Goal: Task Accomplishment & Management: Use online tool/utility

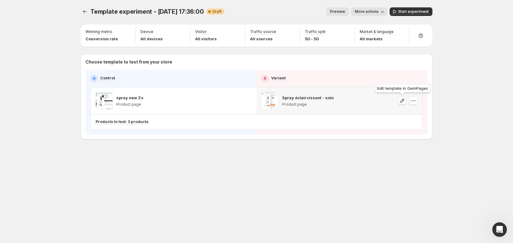
click at [405, 97] on button "button" at bounding box center [402, 100] width 9 height 9
click at [415, 104] on button "button" at bounding box center [413, 100] width 9 height 9
click at [414, 113] on span "Change template" at bounding box center [413, 113] width 33 height 5
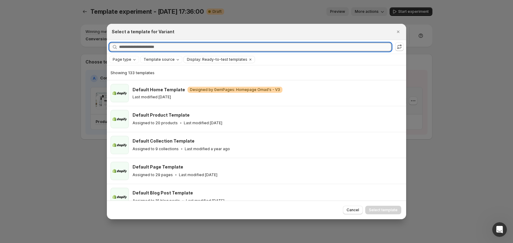
click at [183, 47] on input "Searching all templates" at bounding box center [255, 47] width 272 height 9
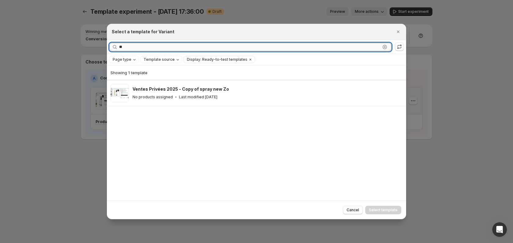
type input "*"
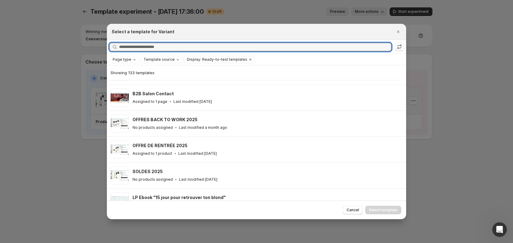
scroll to position [646, 0]
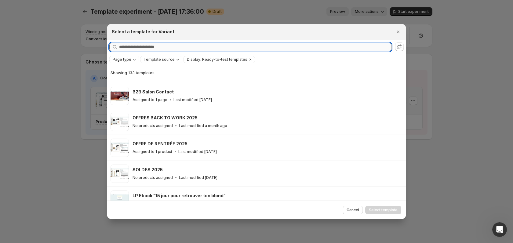
click at [169, 43] on input "Searching all templates" at bounding box center [255, 47] width 272 height 9
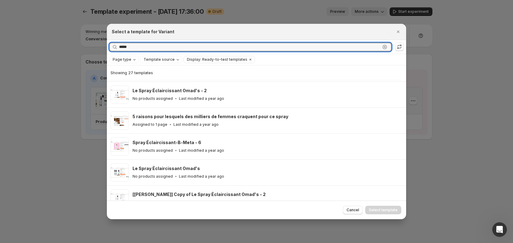
scroll to position [402, 0]
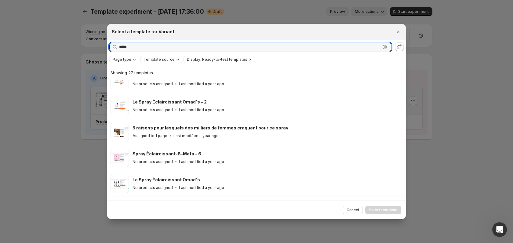
type input "*****"
click at [169, 61] on span "Template source" at bounding box center [158, 59] width 31 height 5
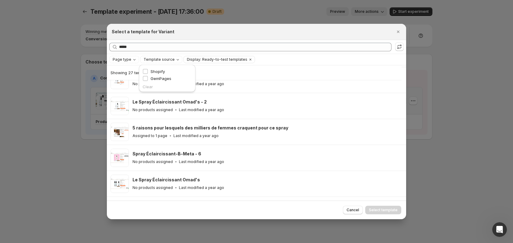
click at [197, 55] on div "Page type Template source Display: Ready-to-test templates Clear all" at bounding box center [256, 59] width 299 height 11
click at [248, 59] on icon "Clear" at bounding box center [250, 59] width 5 height 5
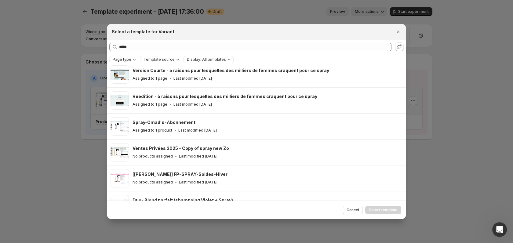
scroll to position [241, 0]
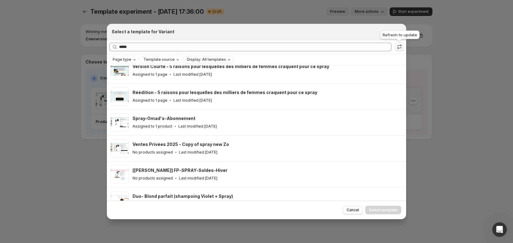
click at [399, 48] on icon ":rr:" at bounding box center [399, 48] width 4 height 2
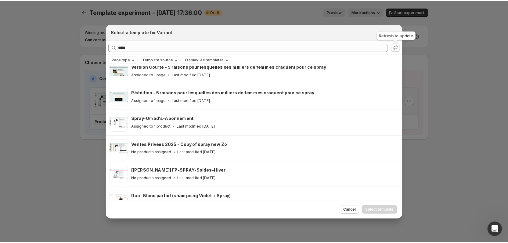
scroll to position [0, 0]
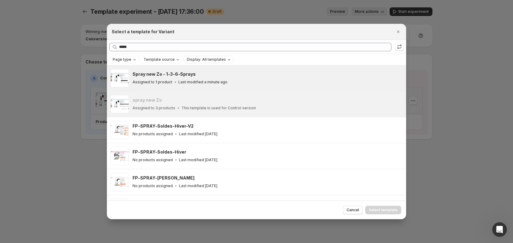
click at [303, 87] on div "Spray new Zo - 1-3-6-Sprays Assigned to 1 product Last modified a minute ago" at bounding box center [267, 78] width 270 height 18
click at [378, 212] on button "Select template" at bounding box center [383, 210] width 36 height 9
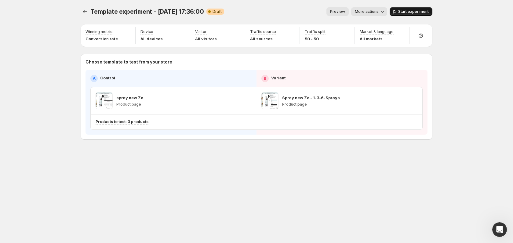
click at [403, 9] on button "Start experiment" at bounding box center [410, 11] width 43 height 9
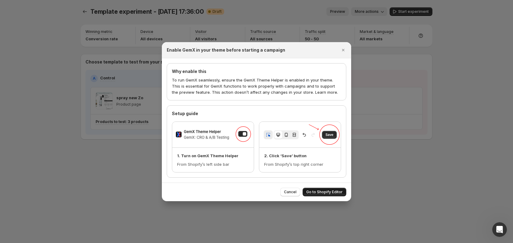
click at [327, 190] on span "Go to Shopify Editor" at bounding box center [324, 191] width 36 height 5
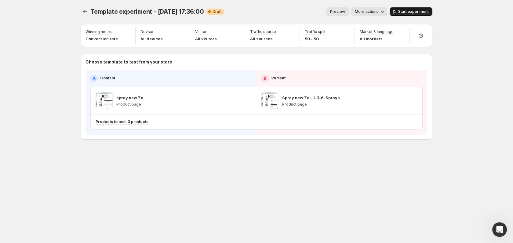
click at [397, 14] on icon "button" at bounding box center [394, 12] width 6 height 6
click at [364, 12] on span "More actions" at bounding box center [364, 11] width 24 height 5
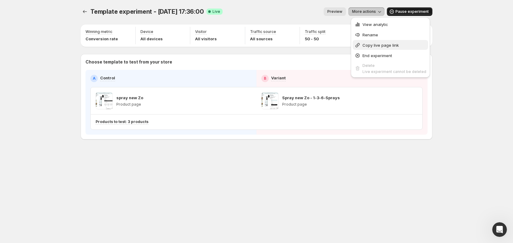
click at [378, 45] on span "Copy live page link" at bounding box center [380, 45] width 36 height 5
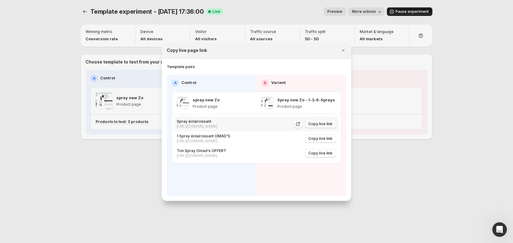
click at [325, 123] on span "Copy live link" at bounding box center [320, 123] width 24 height 5
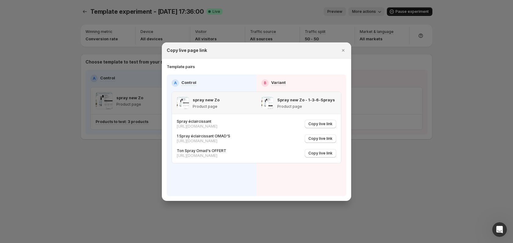
click at [283, 101] on p "Spray new Zo - 1-3-6-Sprays" at bounding box center [306, 100] width 58 height 6
click at [298, 124] on icon ":r5u:" at bounding box center [298, 124] width 6 height 6
click at [343, 52] on icon "Close" at bounding box center [343, 50] width 6 height 6
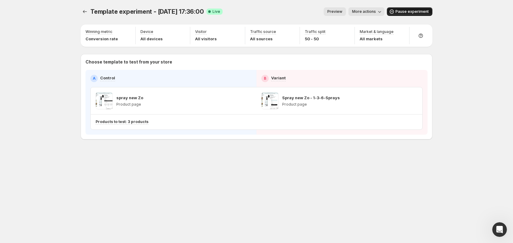
click at [371, 13] on span "More actions" at bounding box center [364, 11] width 24 height 5
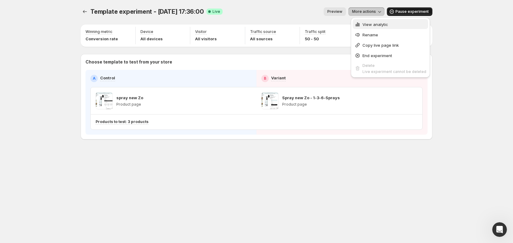
click at [378, 25] on span "View analytic" at bounding box center [375, 24] width 26 height 5
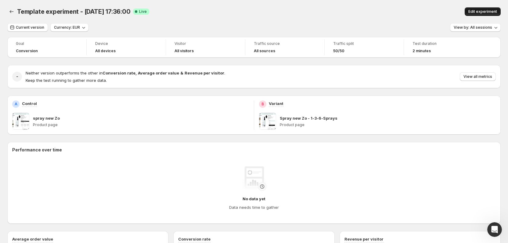
click at [484, 14] on button "Edit experiment" at bounding box center [483, 11] width 36 height 9
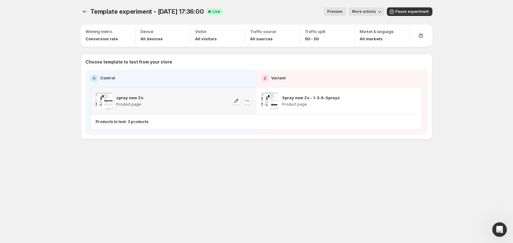
click at [249, 101] on icon "button" at bounding box center [247, 101] width 6 height 6
click at [414, 101] on icon "button" at bounding box center [413, 101] width 6 height 6
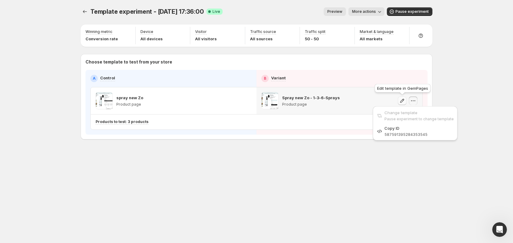
click at [404, 101] on icon "button" at bounding box center [402, 101] width 6 height 6
click at [414, 100] on icon "button" at bounding box center [413, 101] width 6 height 6
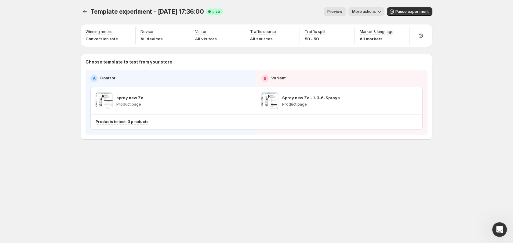
click at [203, 149] on div "Template experiment - Oct 6, 17:36:00. This page is ready Template experiment -…" at bounding box center [256, 86] width 366 height 172
click at [83, 12] on icon "Experiments" at bounding box center [85, 11] width 4 height 3
